Goal: Task Accomplishment & Management: Use online tool/utility

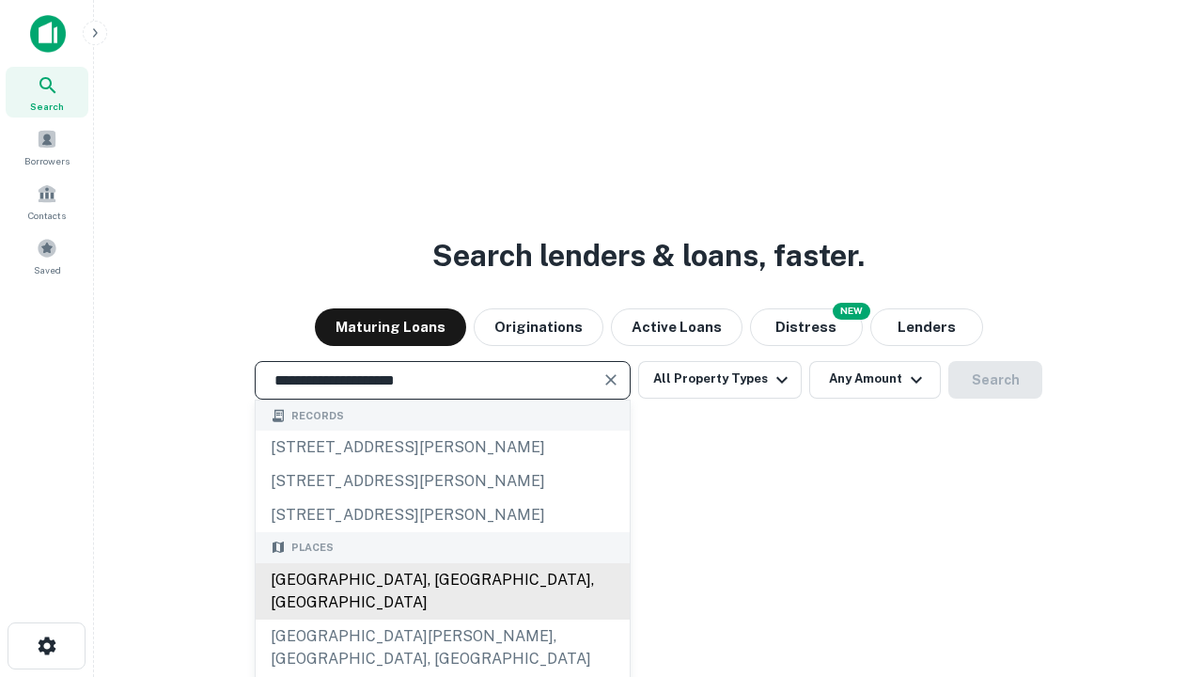
click at [442, 619] on div "[GEOGRAPHIC_DATA], [GEOGRAPHIC_DATA], [GEOGRAPHIC_DATA]" at bounding box center [443, 591] width 374 height 56
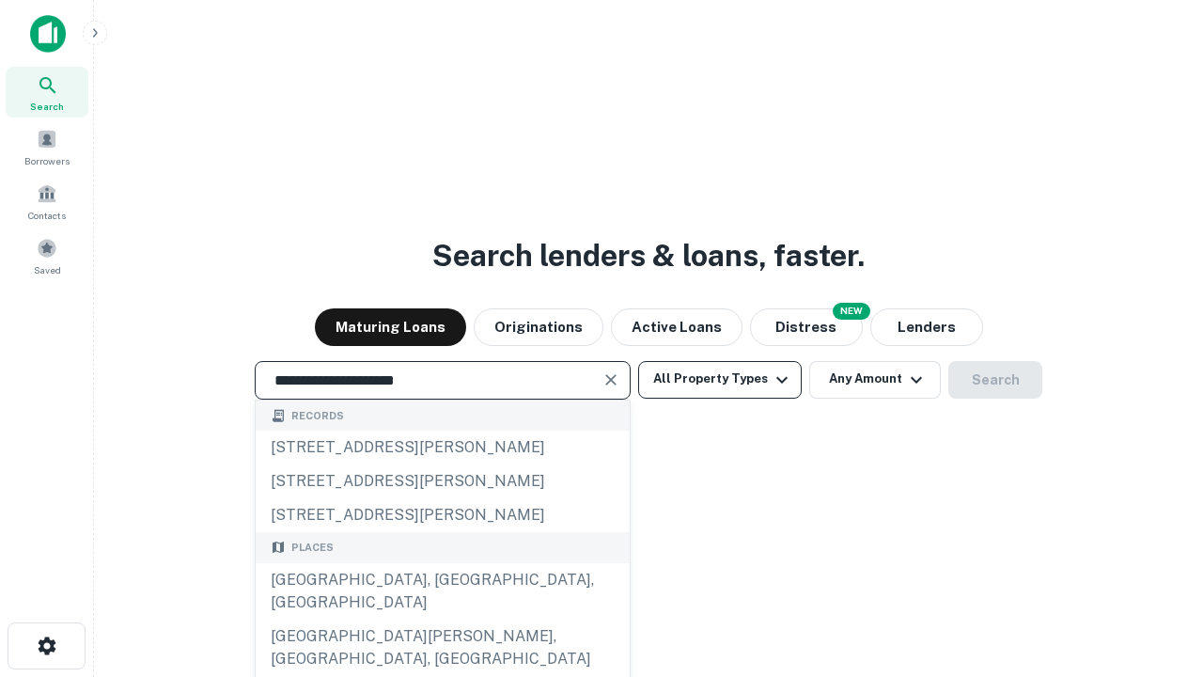
type input "**********"
click at [720, 379] on button "All Property Types" at bounding box center [720, 380] width 164 height 38
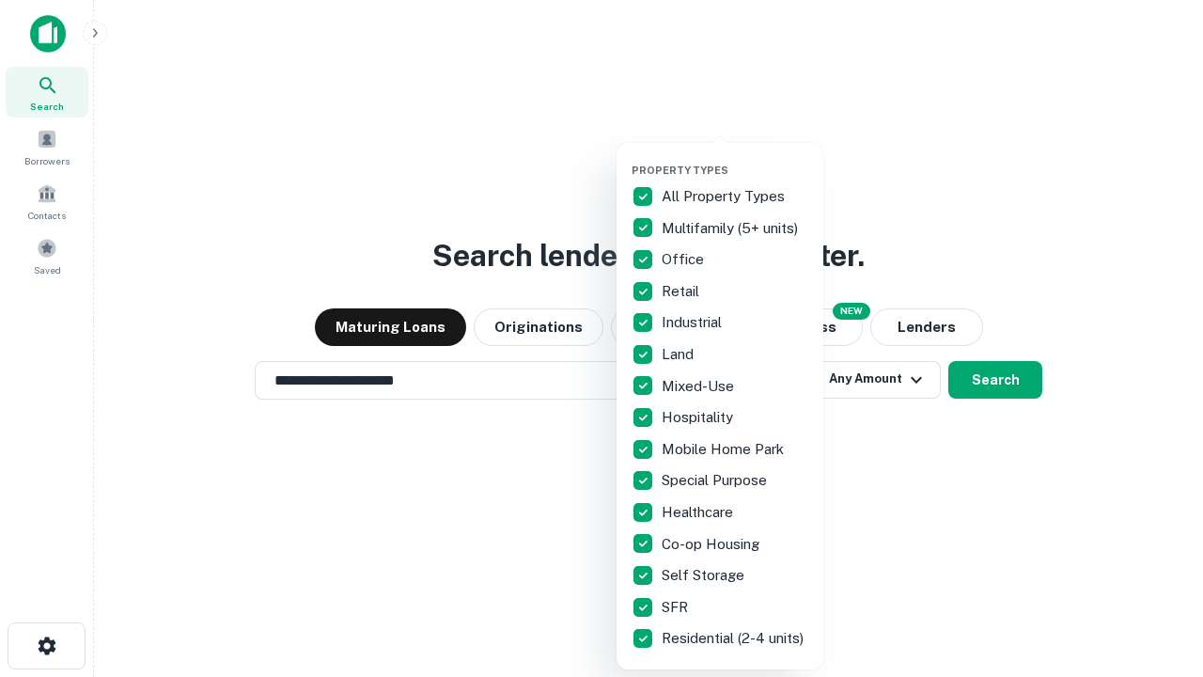
click at [735, 158] on button "button" at bounding box center [735, 158] width 207 height 1
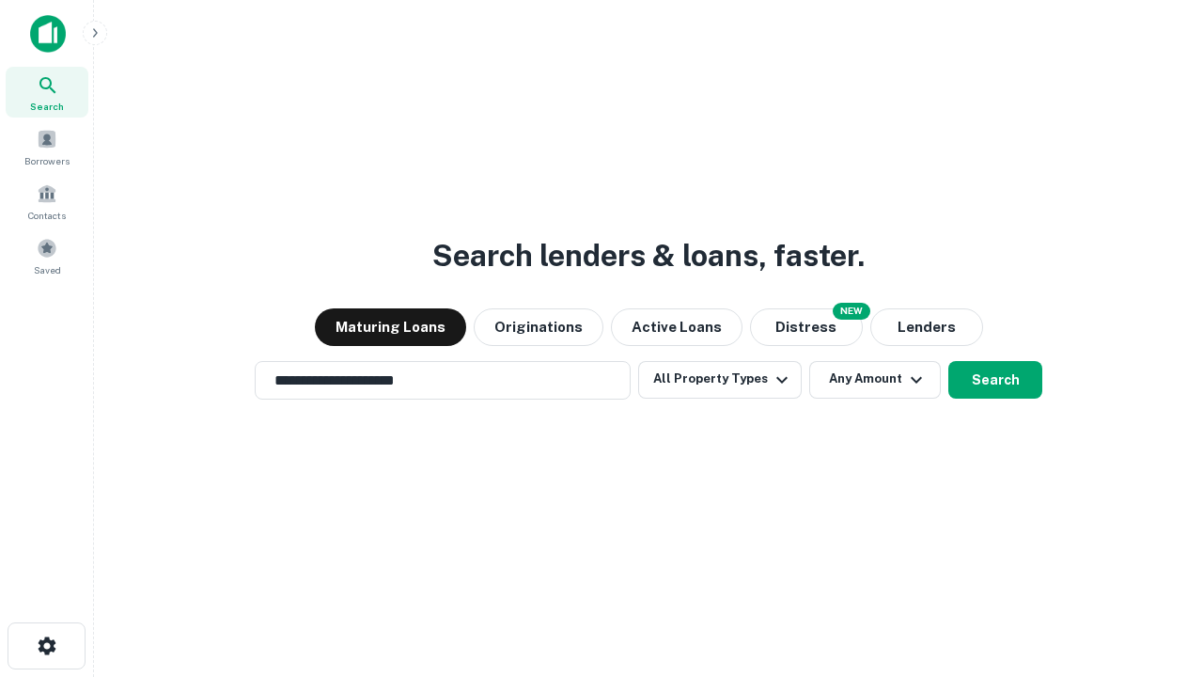
scroll to position [11, 226]
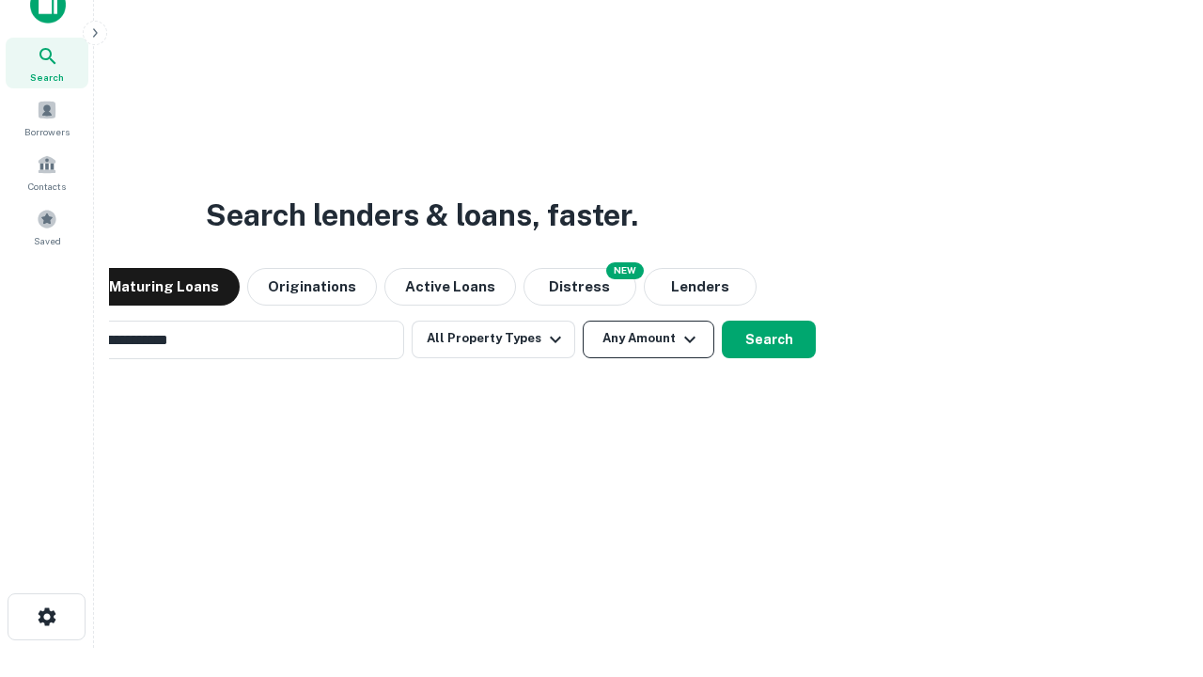
click at [583, 320] on button "Any Amount" at bounding box center [649, 339] width 132 height 38
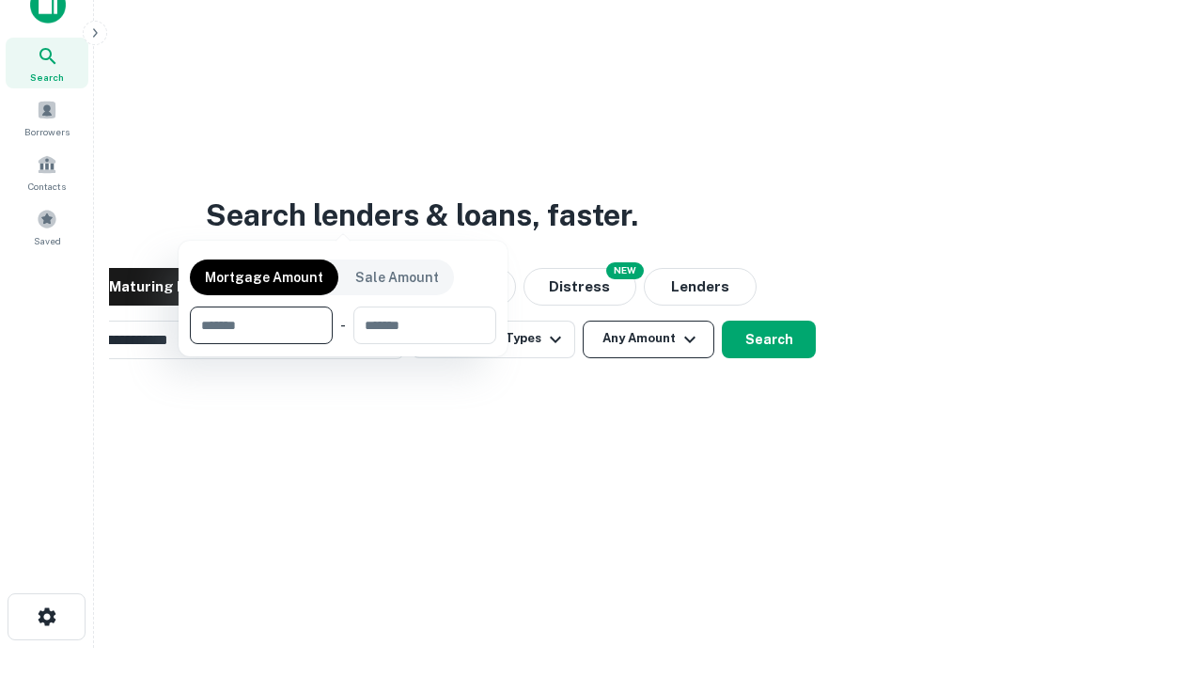
scroll to position [135, 532]
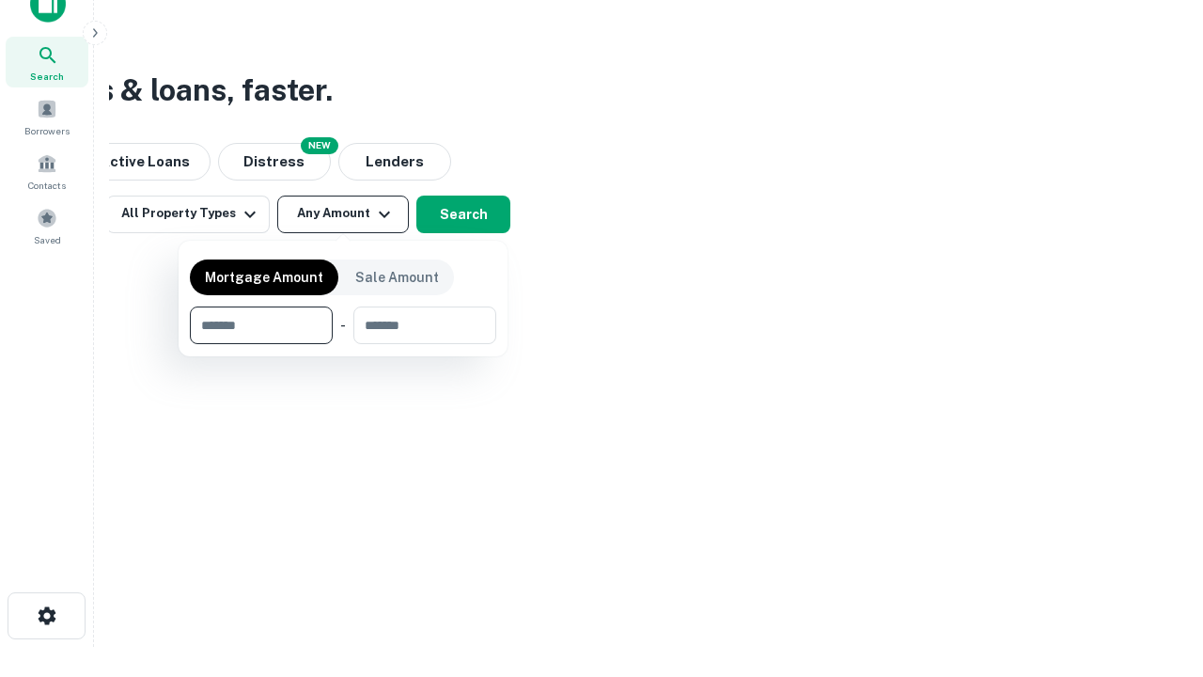
type input "*******"
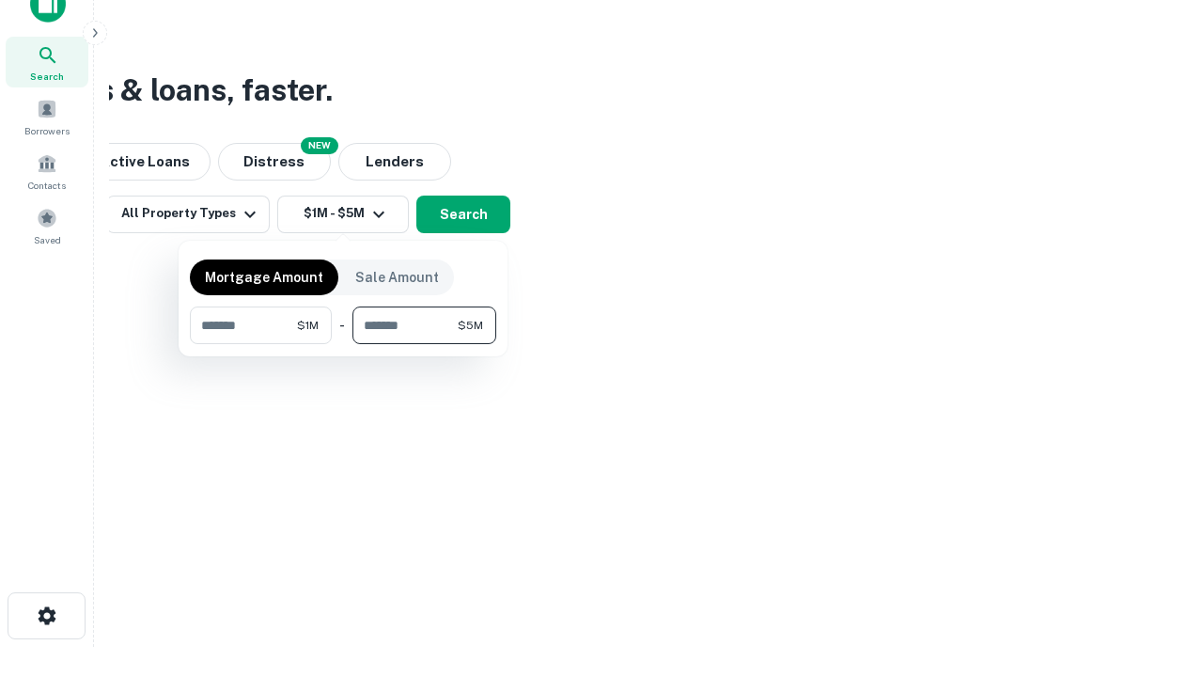
type input "*******"
click at [343, 344] on button "button" at bounding box center [343, 344] width 306 height 1
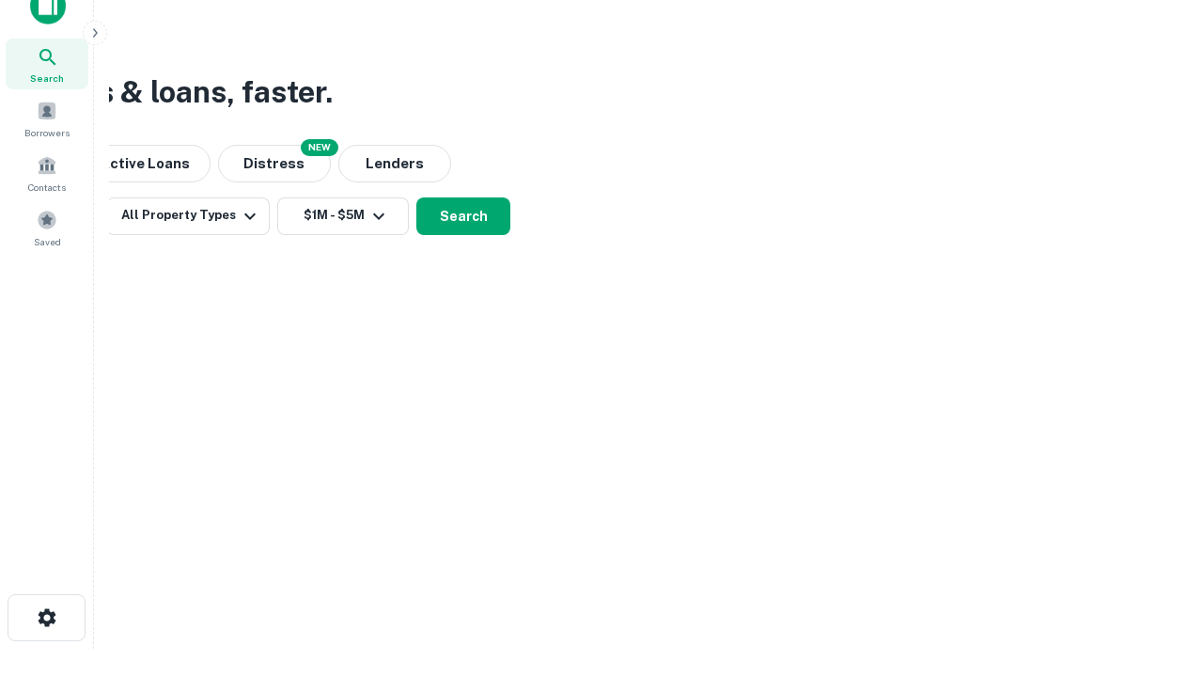
scroll to position [11, 347]
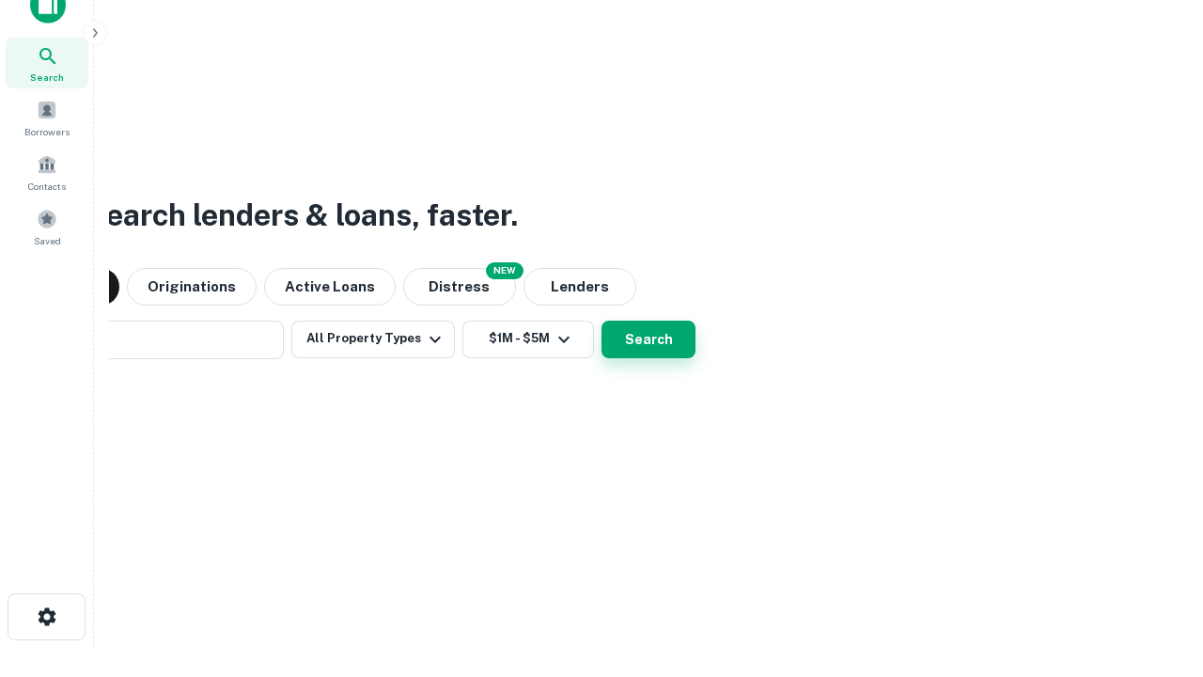
click at [601, 320] on button "Search" at bounding box center [648, 339] width 94 height 38
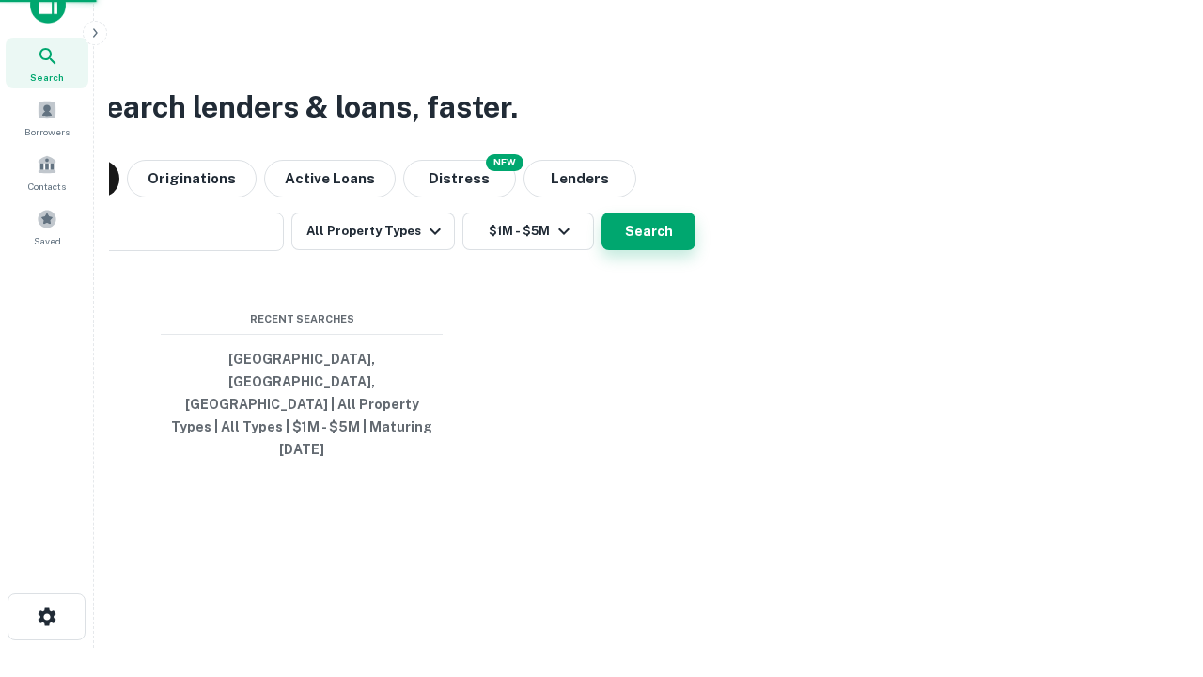
scroll to position [50, 532]
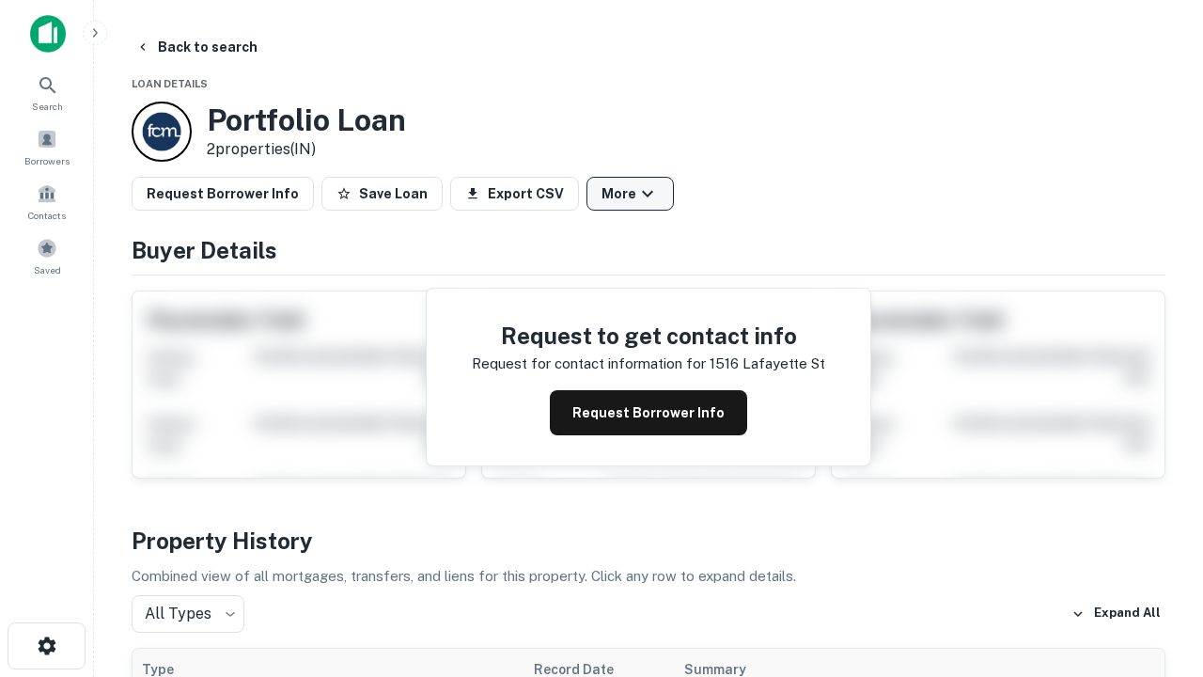
click at [630, 194] on button "More" at bounding box center [629, 194] width 87 height 34
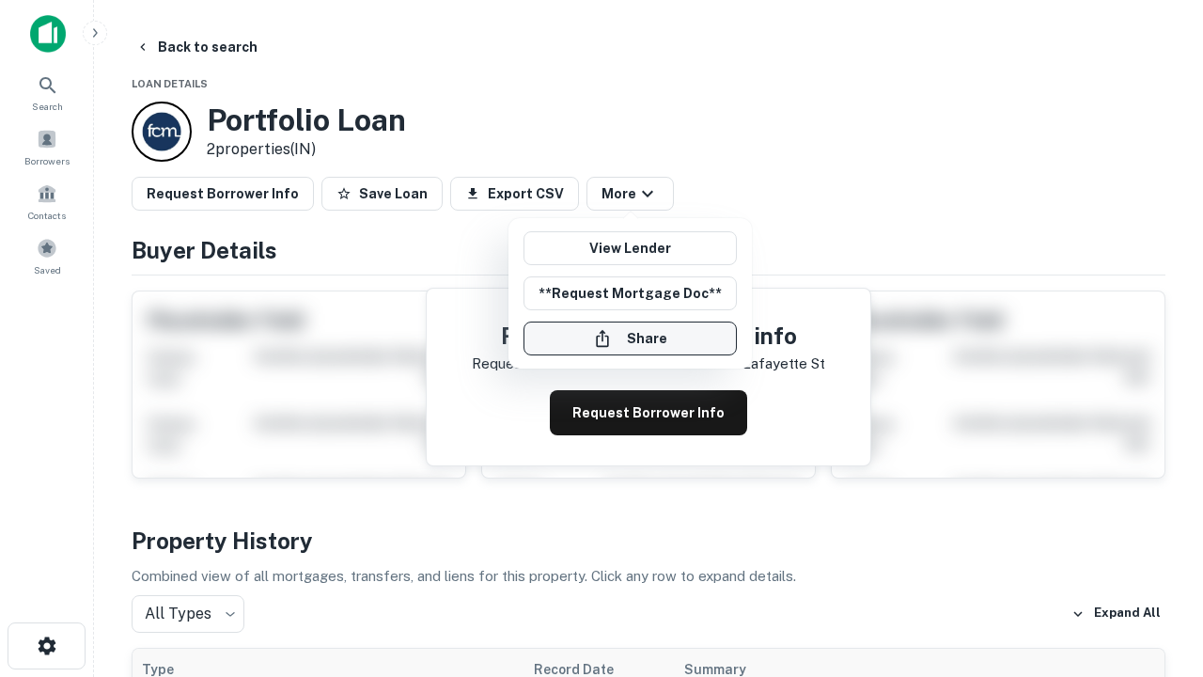
click at [630, 338] on button "Share" at bounding box center [629, 338] width 213 height 34
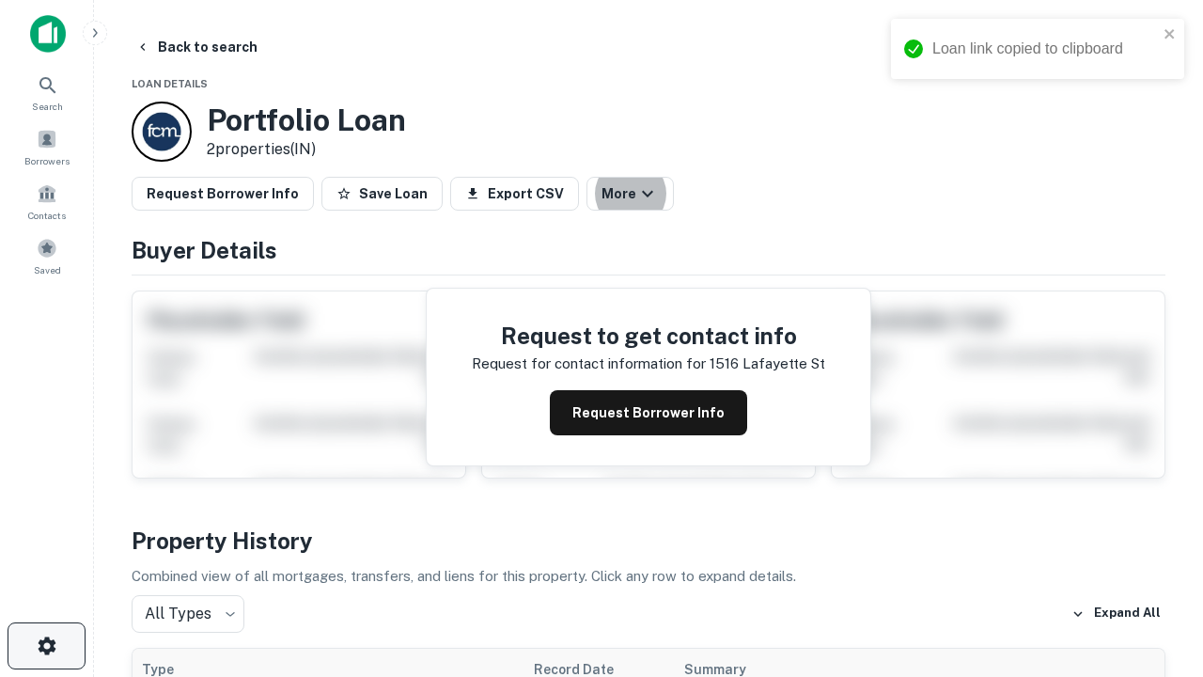
click at [46, 646] on icon "button" at bounding box center [47, 645] width 23 height 23
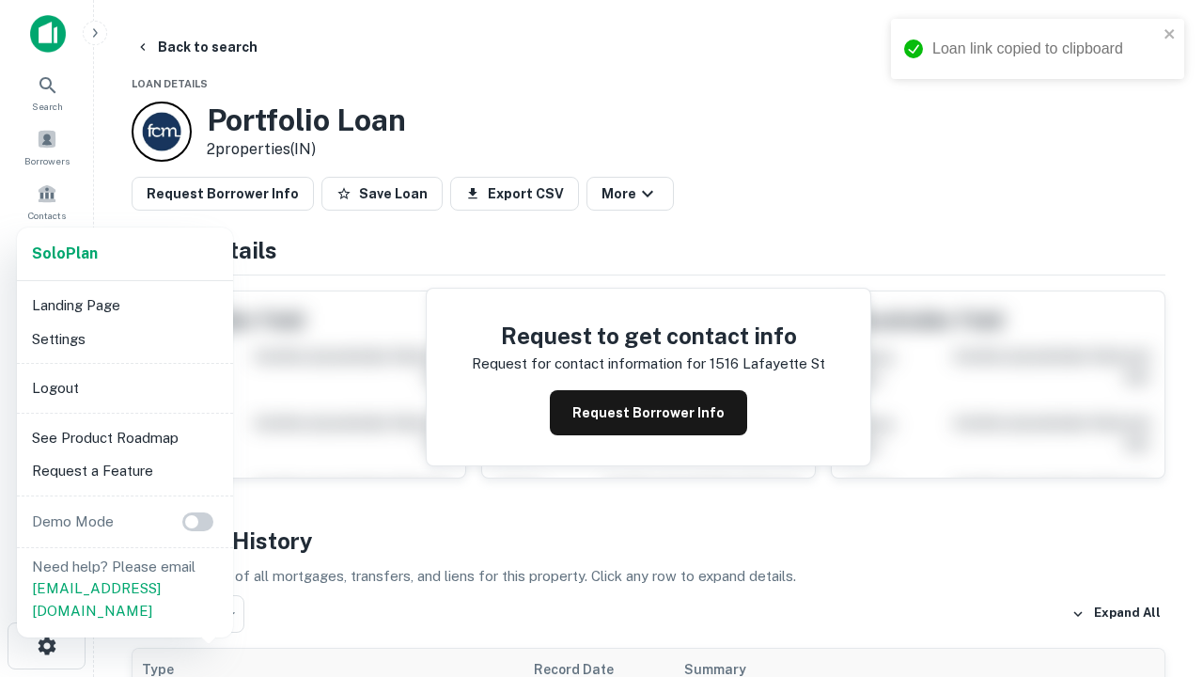
click at [124, 387] on li "Logout" at bounding box center [124, 388] width 201 height 34
